Goal: Task Accomplishment & Management: Use online tool/utility

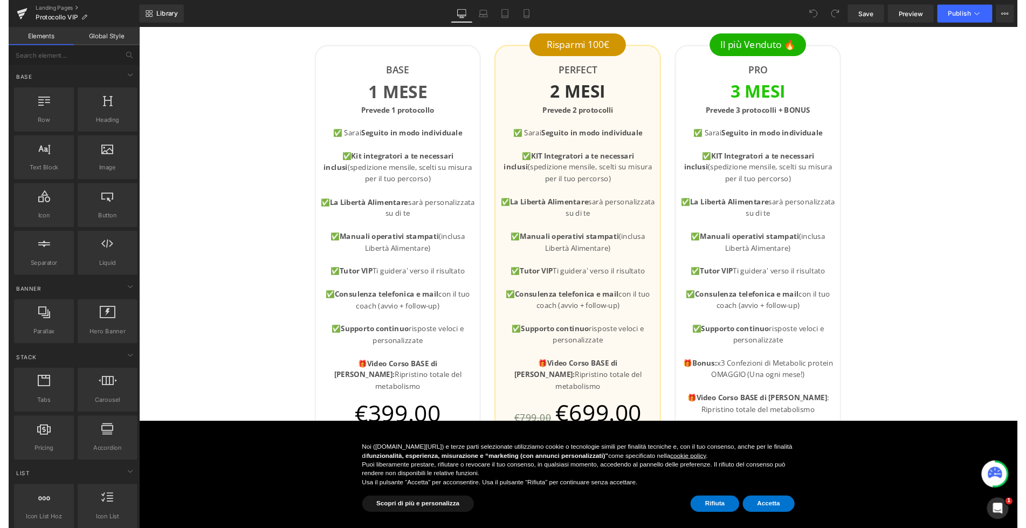
scroll to position [480, 0]
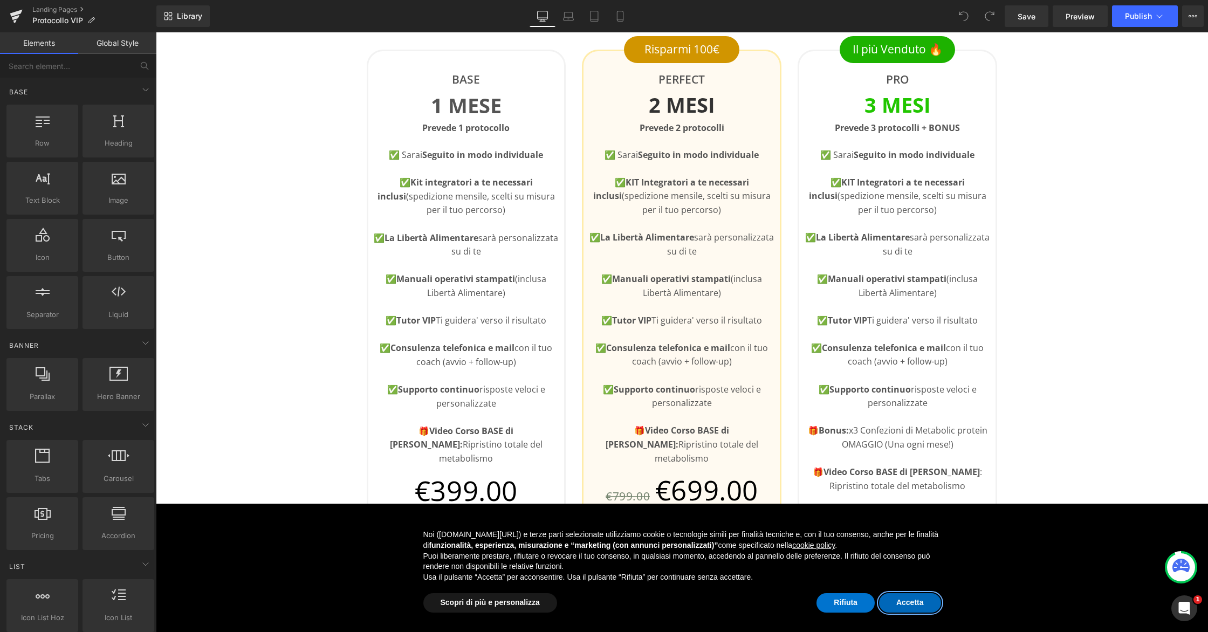
click at [906, 598] on button "Accetta" at bounding box center [910, 602] width 62 height 19
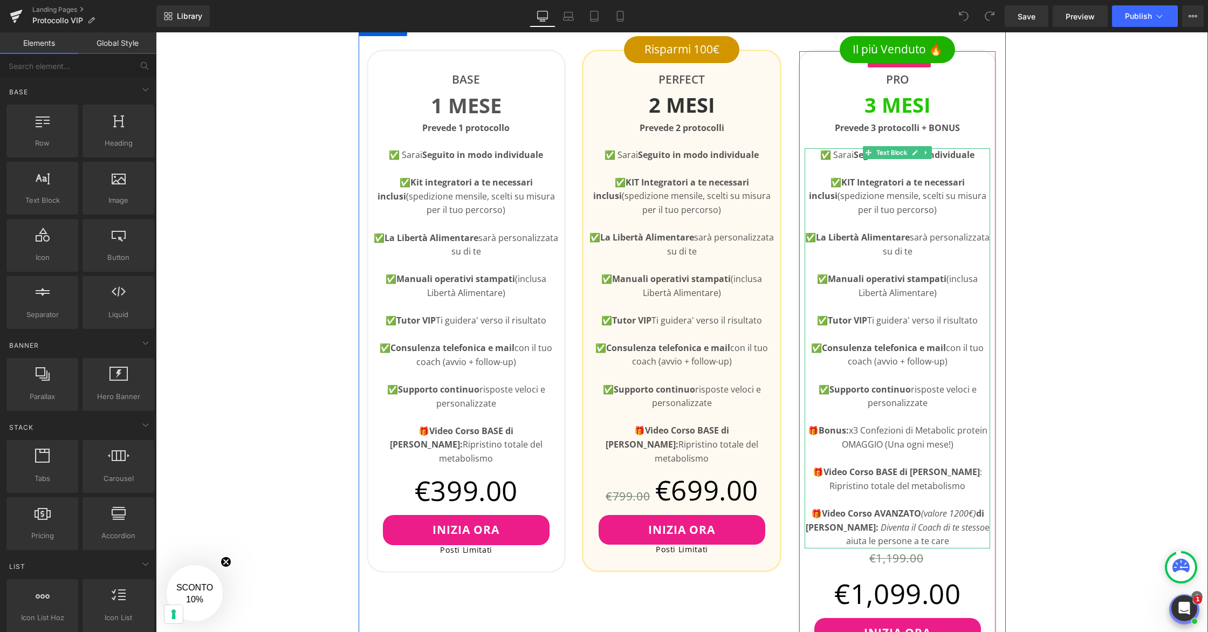
click at [857, 431] on p "🎁 Bonus: x3 Confezioni di Metabolic protein OMAGGIO (Una ogni mese!)" at bounding box center [897, 438] width 185 height 28
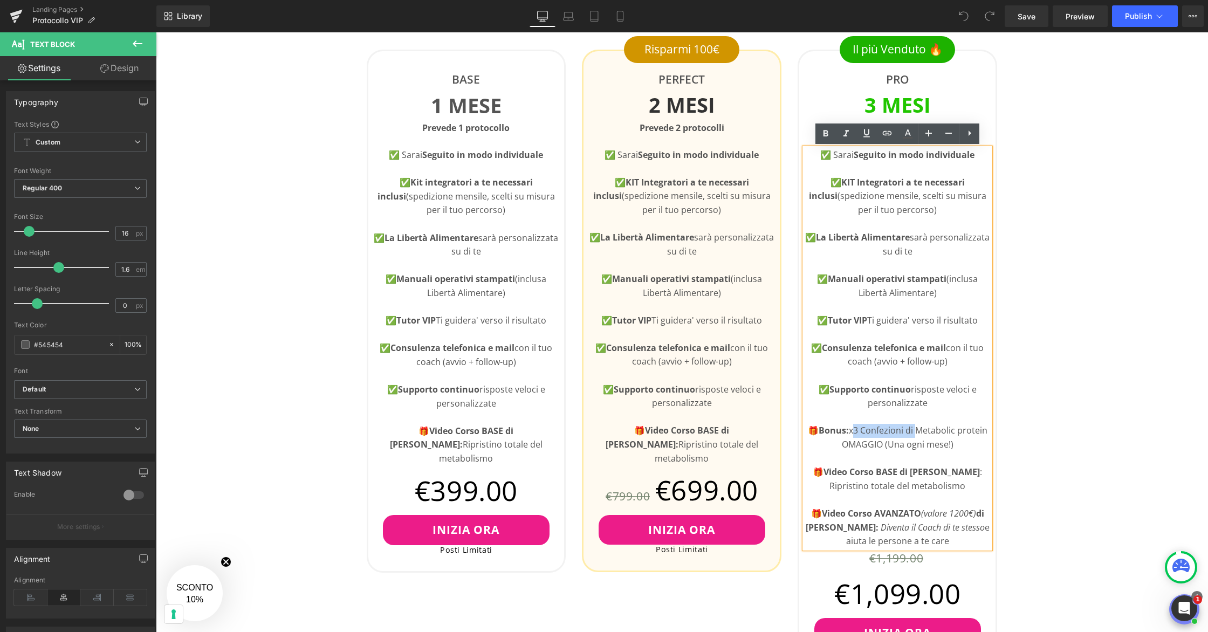
drag, startPoint x: 915, startPoint y: 431, endPoint x: 851, endPoint y: 434, distance: 64.2
click at [851, 434] on p "🎁 Bonus: x3 Confezioni di Metabolic protein OMAGGIO (Una ogni mese!)" at bounding box center [897, 438] width 185 height 28
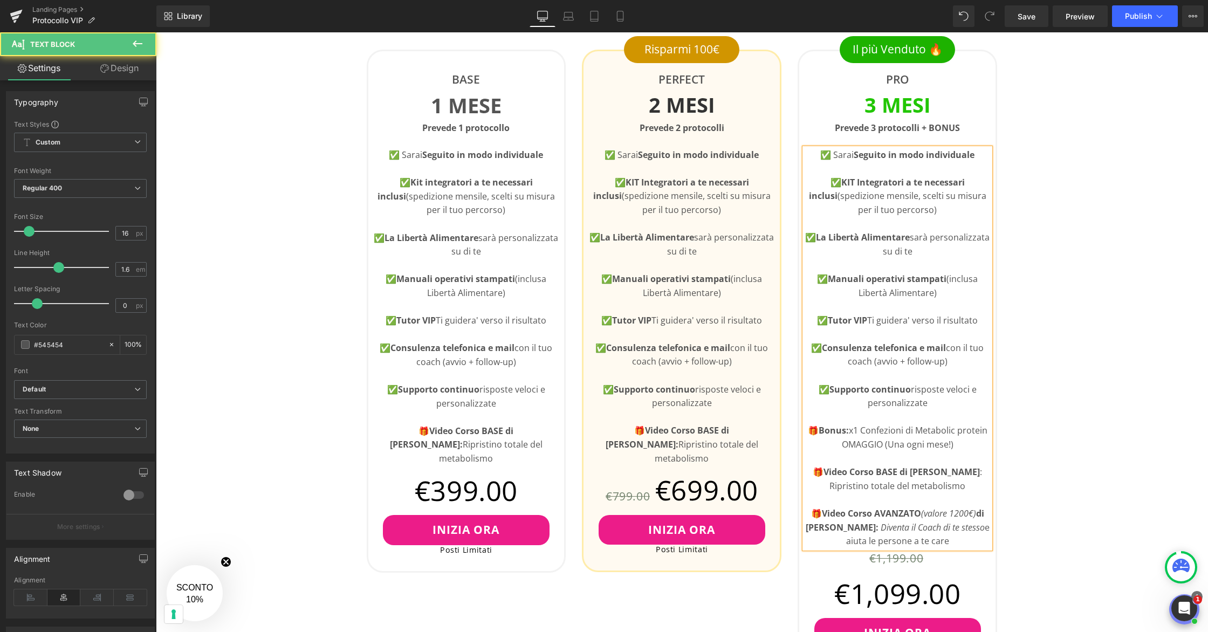
drag, startPoint x: 955, startPoint y: 445, endPoint x: 886, endPoint y: 449, distance: 68.6
click at [884, 449] on p "🎁 Bonus: x1 Confezioni di Metabolic protein OMAGGIO (Una ogni mese!)" at bounding box center [897, 438] width 185 height 28
click at [1057, 402] on div "👇🏻Scegli il Tuo Piano Heading Questo e' un servizio VIP con posti limitati Text…" at bounding box center [682, 619] width 1052 height 1425
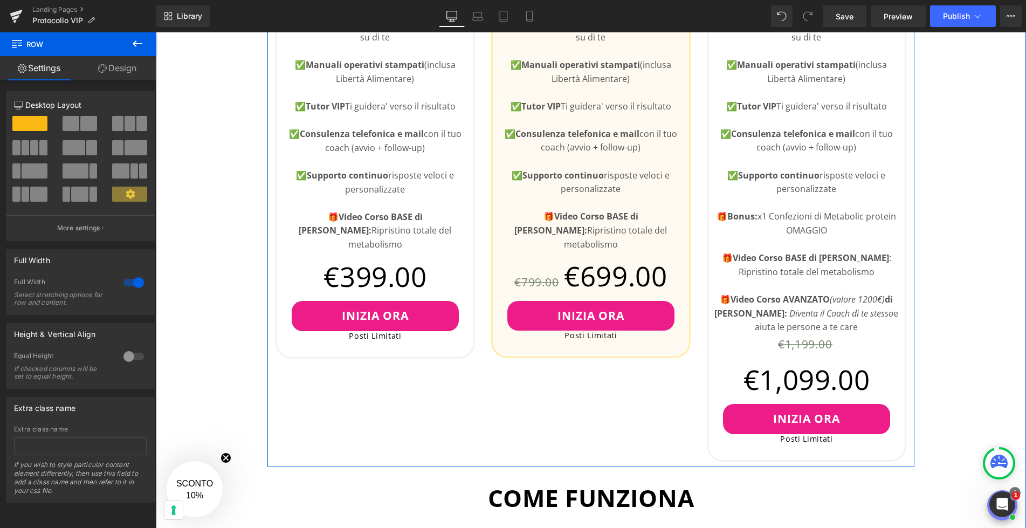
scroll to position [660, 0]
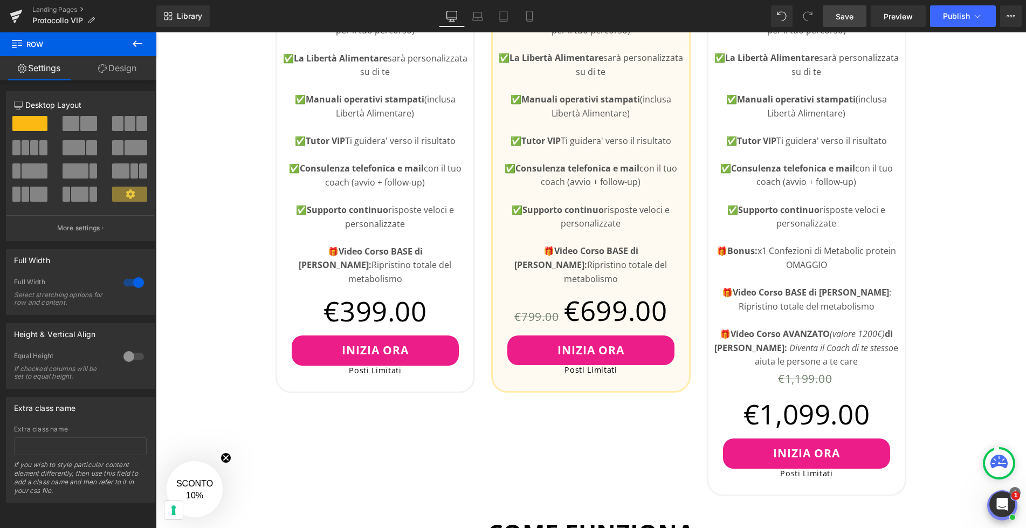
click at [843, 11] on span "Save" at bounding box center [845, 16] width 18 height 11
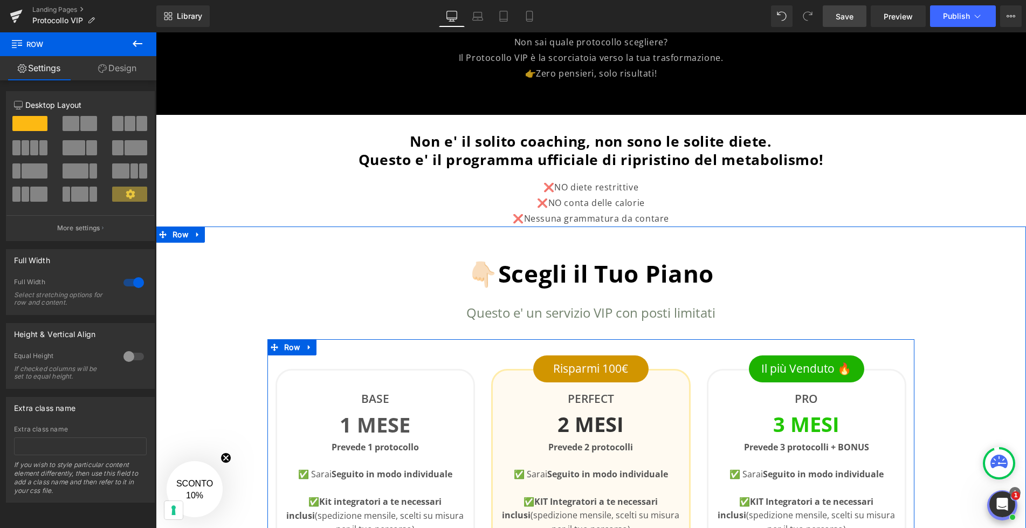
scroll to position [0, 0]
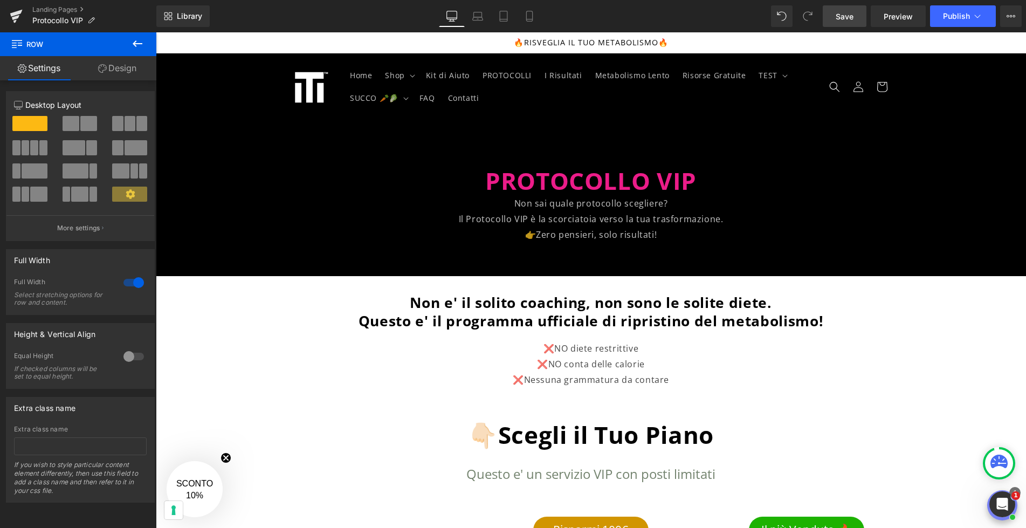
click at [853, 22] on link "Save" at bounding box center [845, 16] width 44 height 22
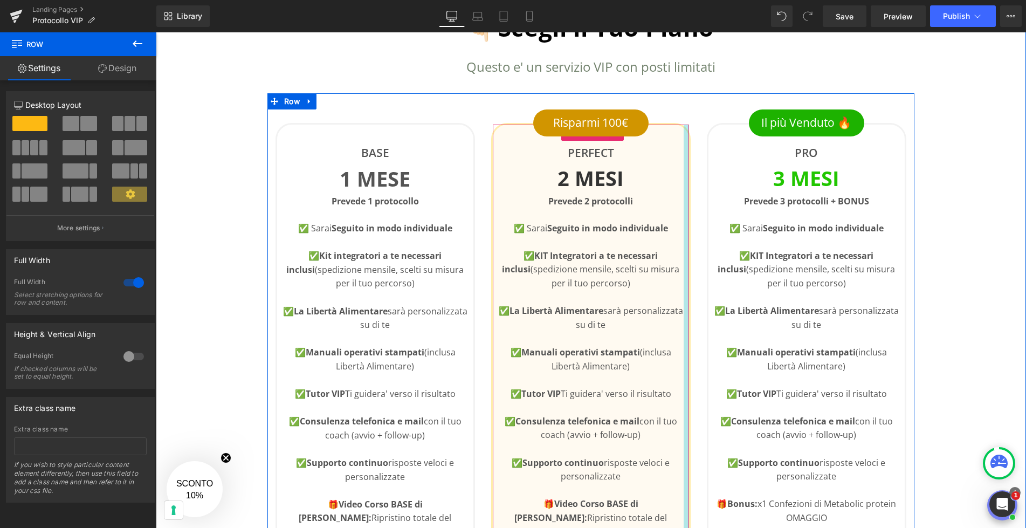
scroll to position [403, 0]
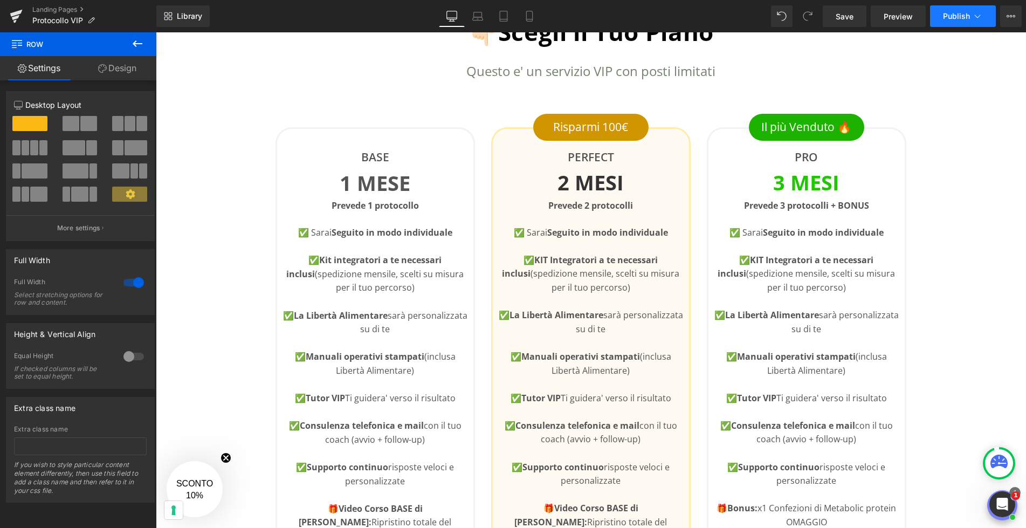
click at [951, 19] on span "Publish" at bounding box center [956, 16] width 27 height 9
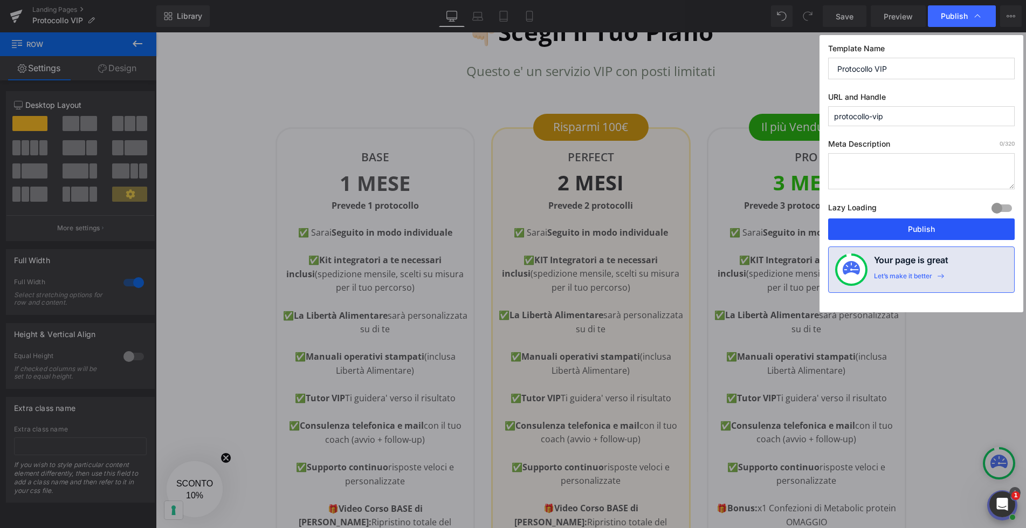
drag, startPoint x: 921, startPoint y: 234, endPoint x: 765, endPoint y: 202, distance: 159.2
click at [921, 234] on button "Publish" at bounding box center [921, 229] width 187 height 22
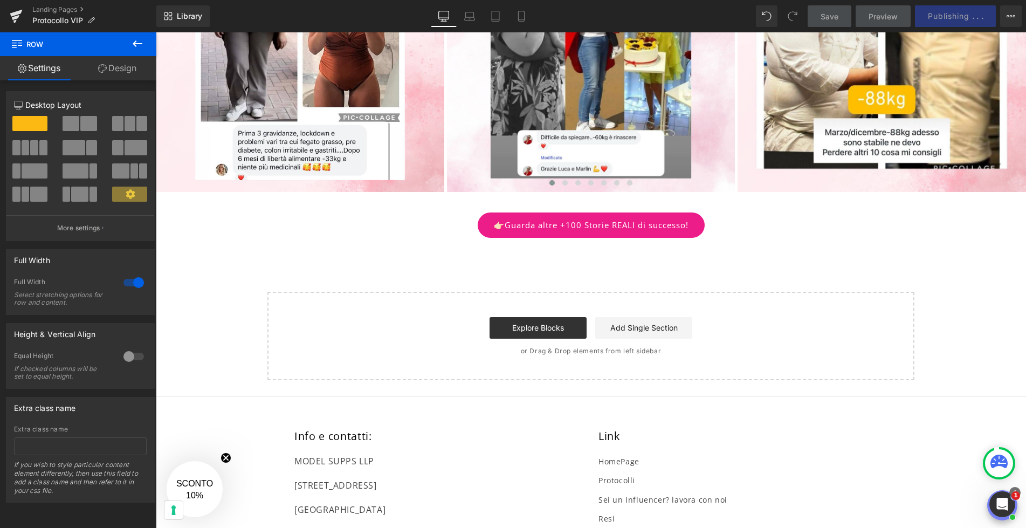
scroll to position [1575, 0]
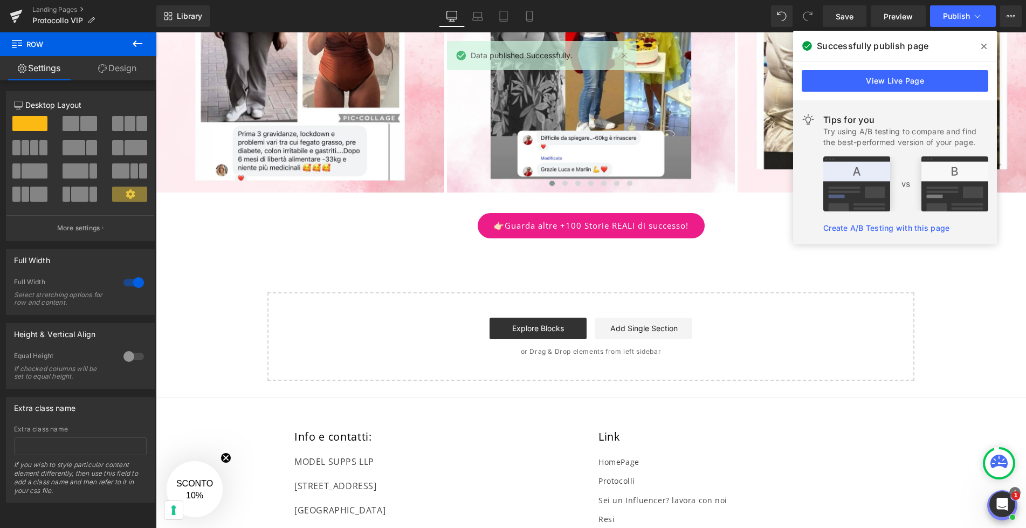
click at [987, 45] on span at bounding box center [983, 46] width 17 height 17
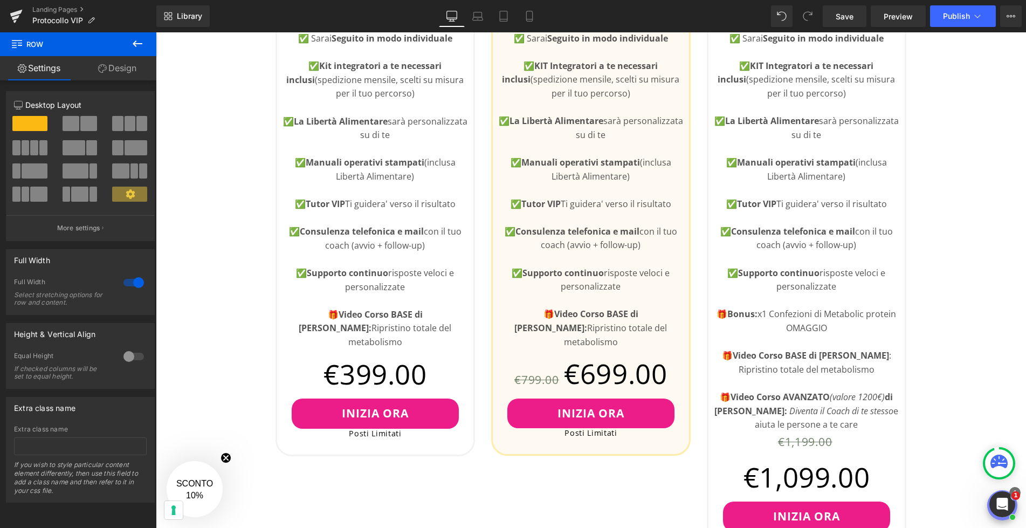
scroll to position [0, 0]
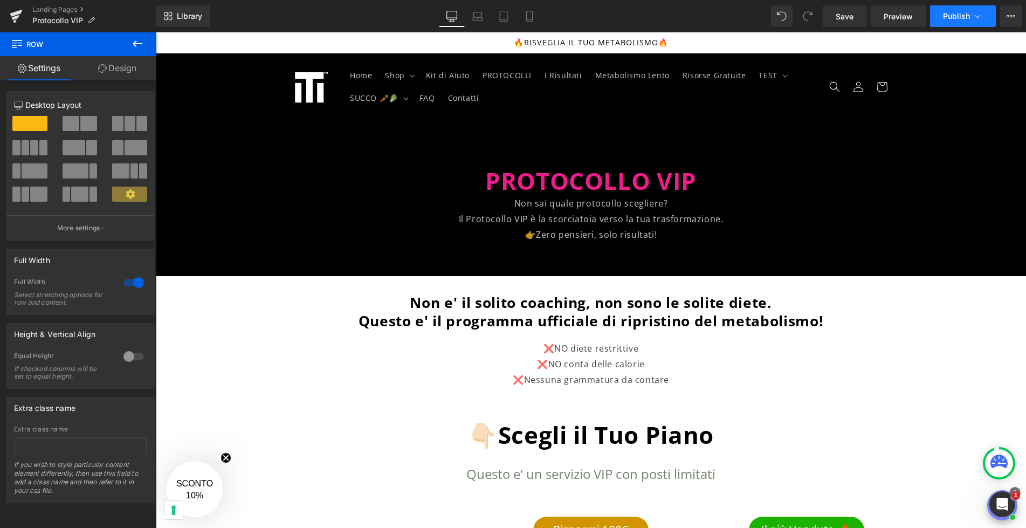
click at [972, 25] on button "Publish" at bounding box center [963, 16] width 66 height 22
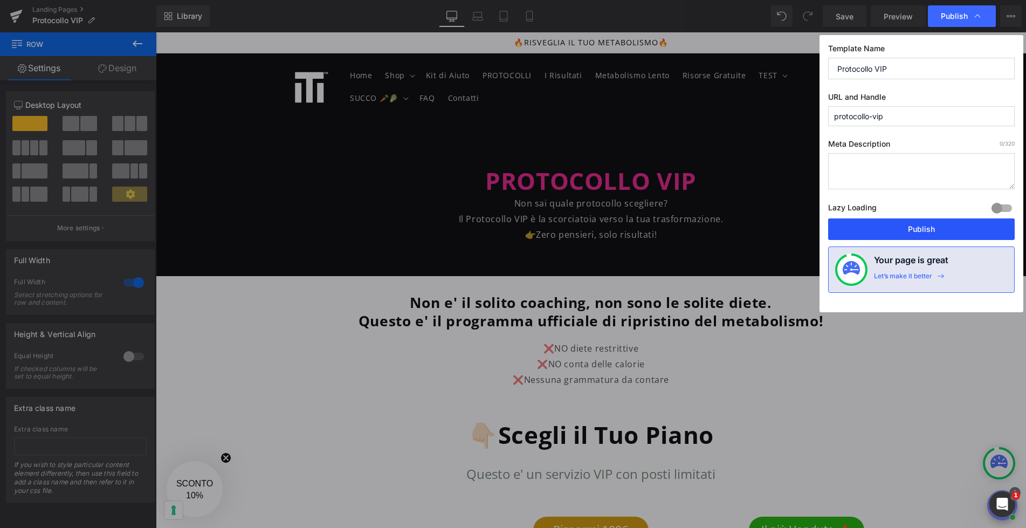
click at [930, 223] on button "Publish" at bounding box center [921, 229] width 187 height 22
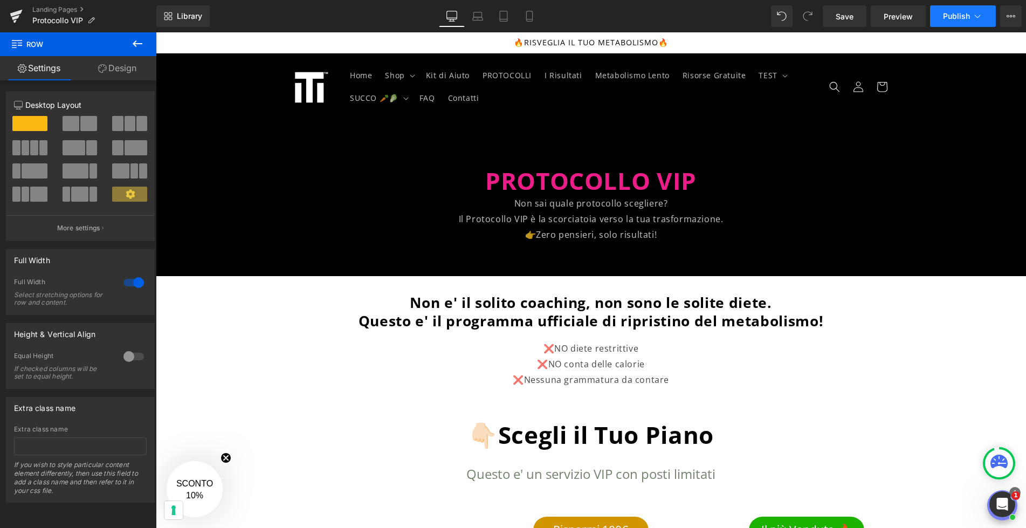
click at [968, 20] on span "Publish" at bounding box center [956, 16] width 27 height 9
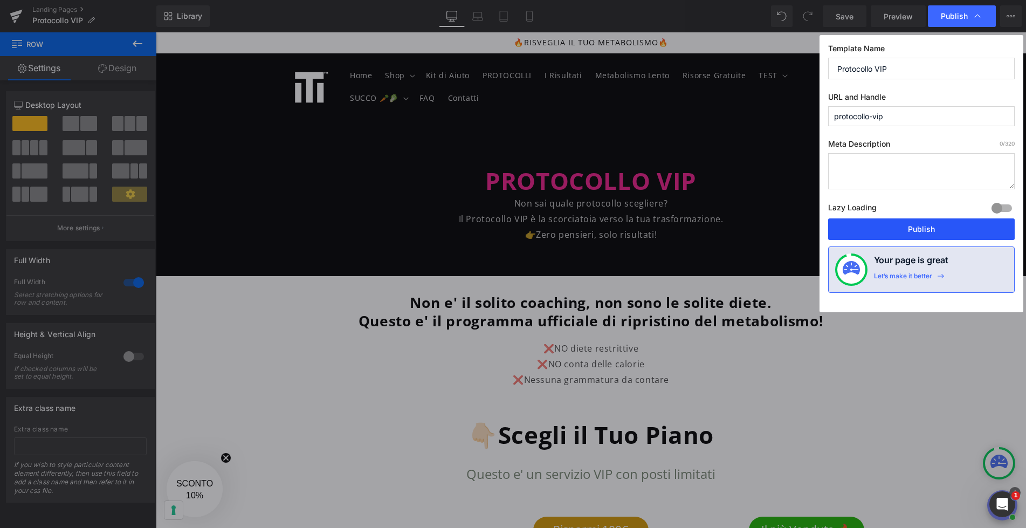
drag, startPoint x: 929, startPoint y: 226, endPoint x: 773, endPoint y: 194, distance: 159.2
click at [929, 226] on button "Publish" at bounding box center [921, 229] width 187 height 22
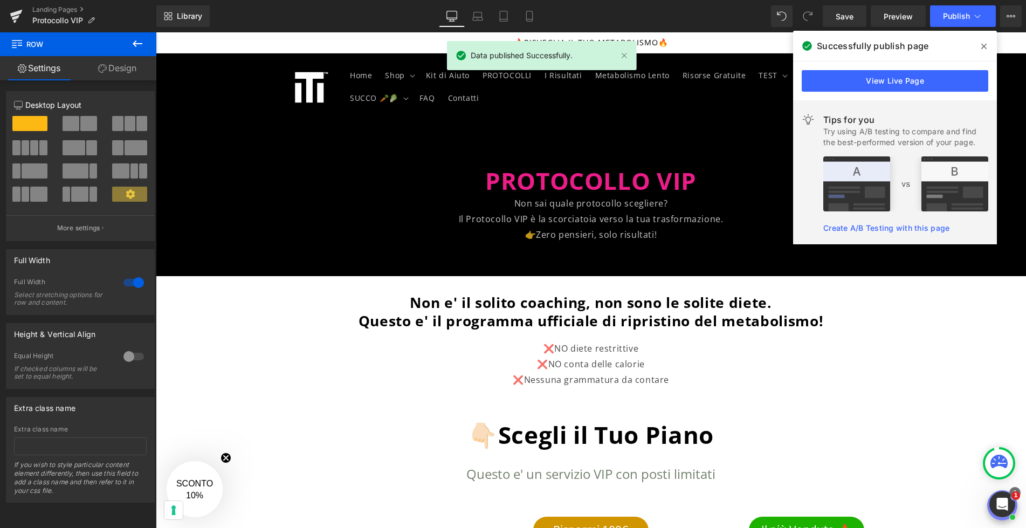
drag, startPoint x: 984, startPoint y: 45, endPoint x: 827, endPoint y: 13, distance: 159.7
click at [984, 45] on icon at bounding box center [983, 46] width 5 height 5
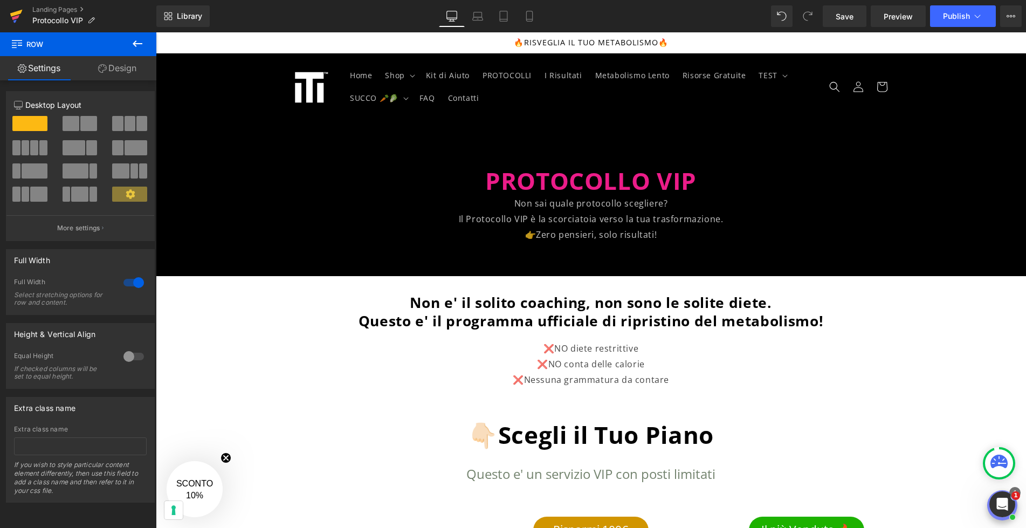
click at [21, 13] on icon at bounding box center [16, 16] width 13 height 27
